Goal: Information Seeking & Learning: Learn about a topic

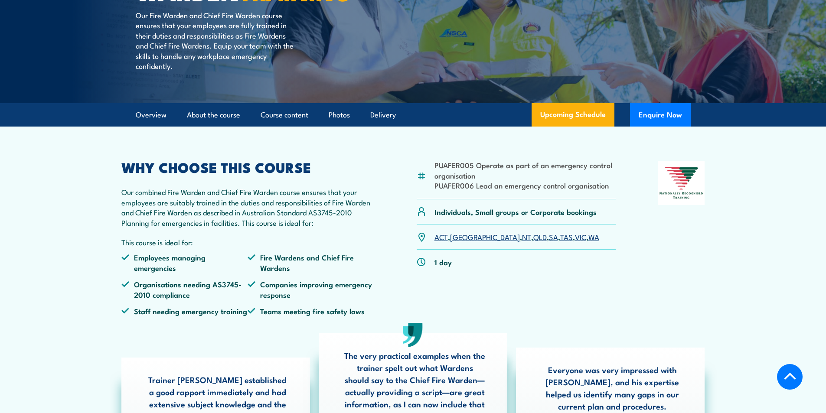
scroll to position [173, 0]
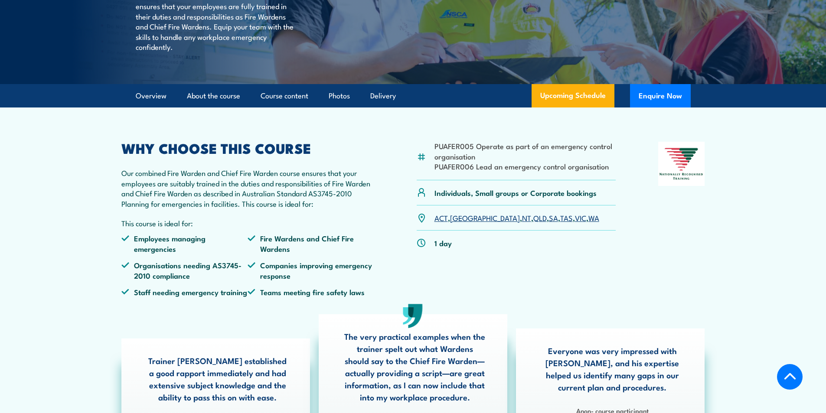
click at [575, 223] on link "VIC" at bounding box center [580, 217] width 11 height 10
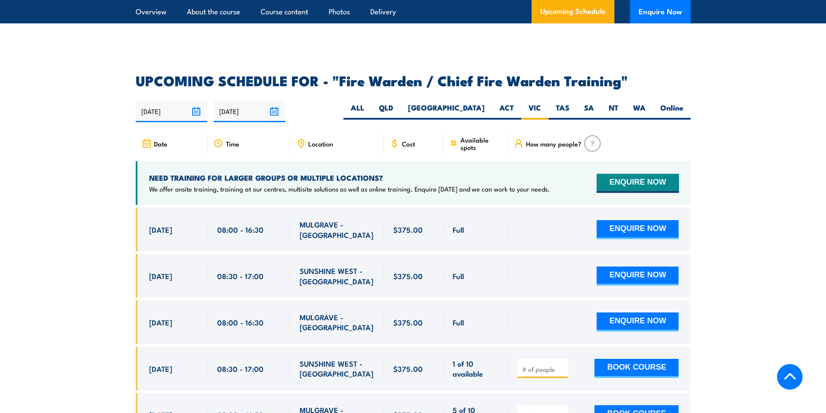
scroll to position [1448, 0]
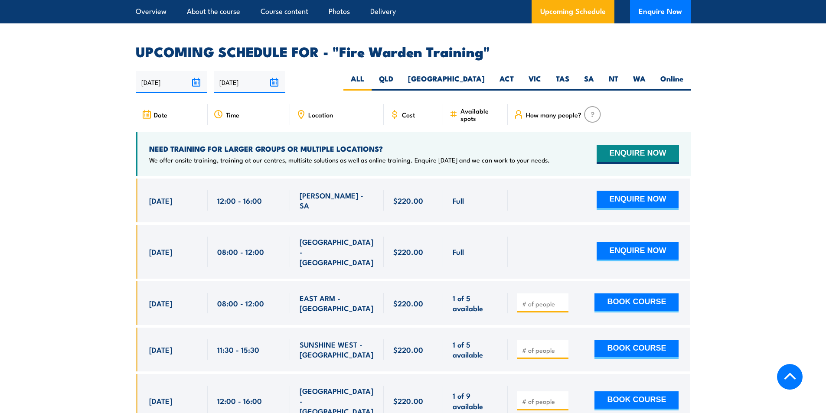
scroll to position [1473, 0]
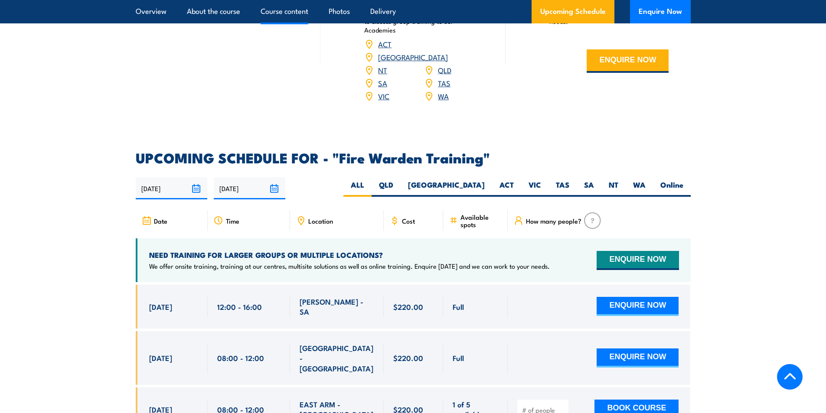
click at [295, 9] on link "Course content" at bounding box center [284, 11] width 48 height 23
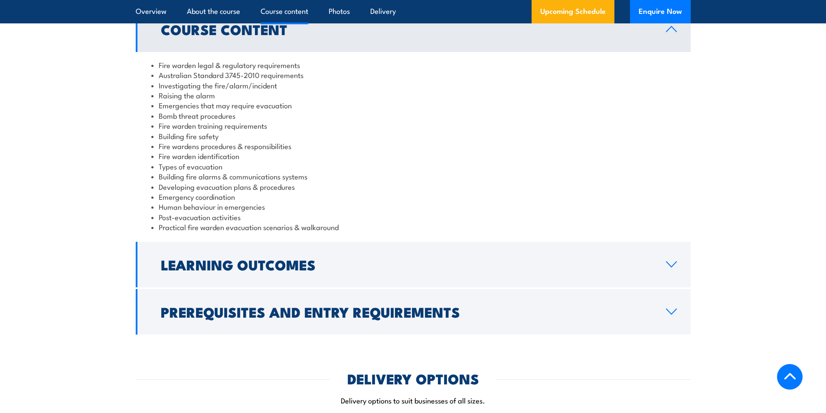
scroll to position [902, 0]
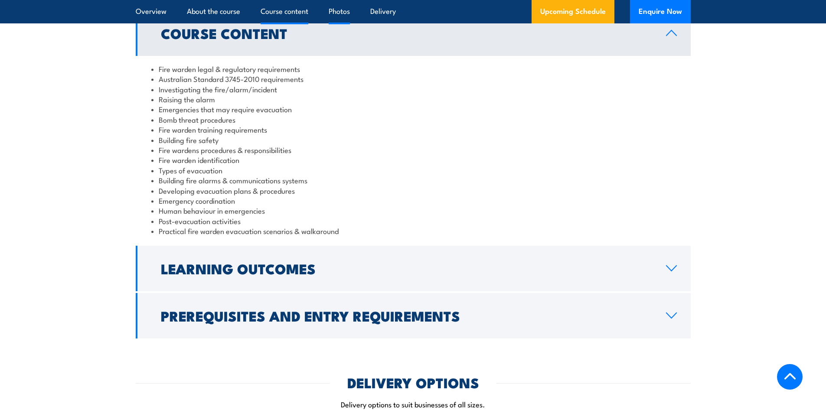
click at [341, 10] on link "Photos" at bounding box center [338, 11] width 21 height 23
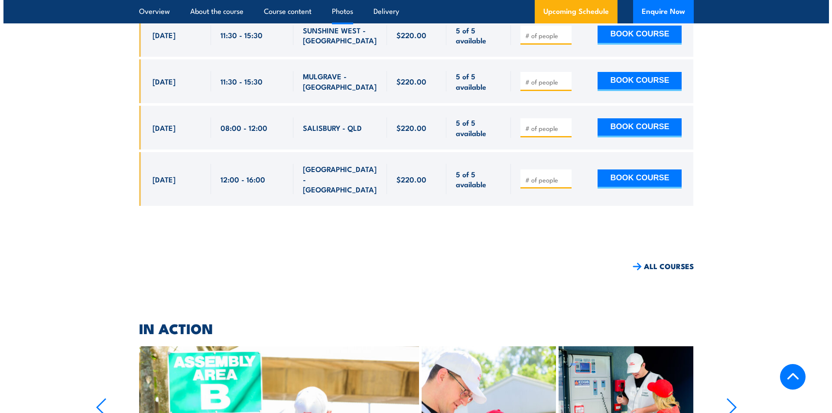
scroll to position [5896, 0]
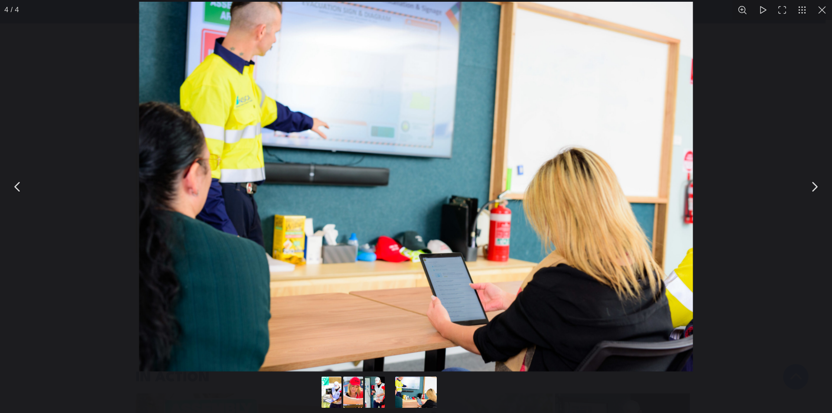
scroll to position [5966, 0]
